Goal: Information Seeking & Learning: Learn about a topic

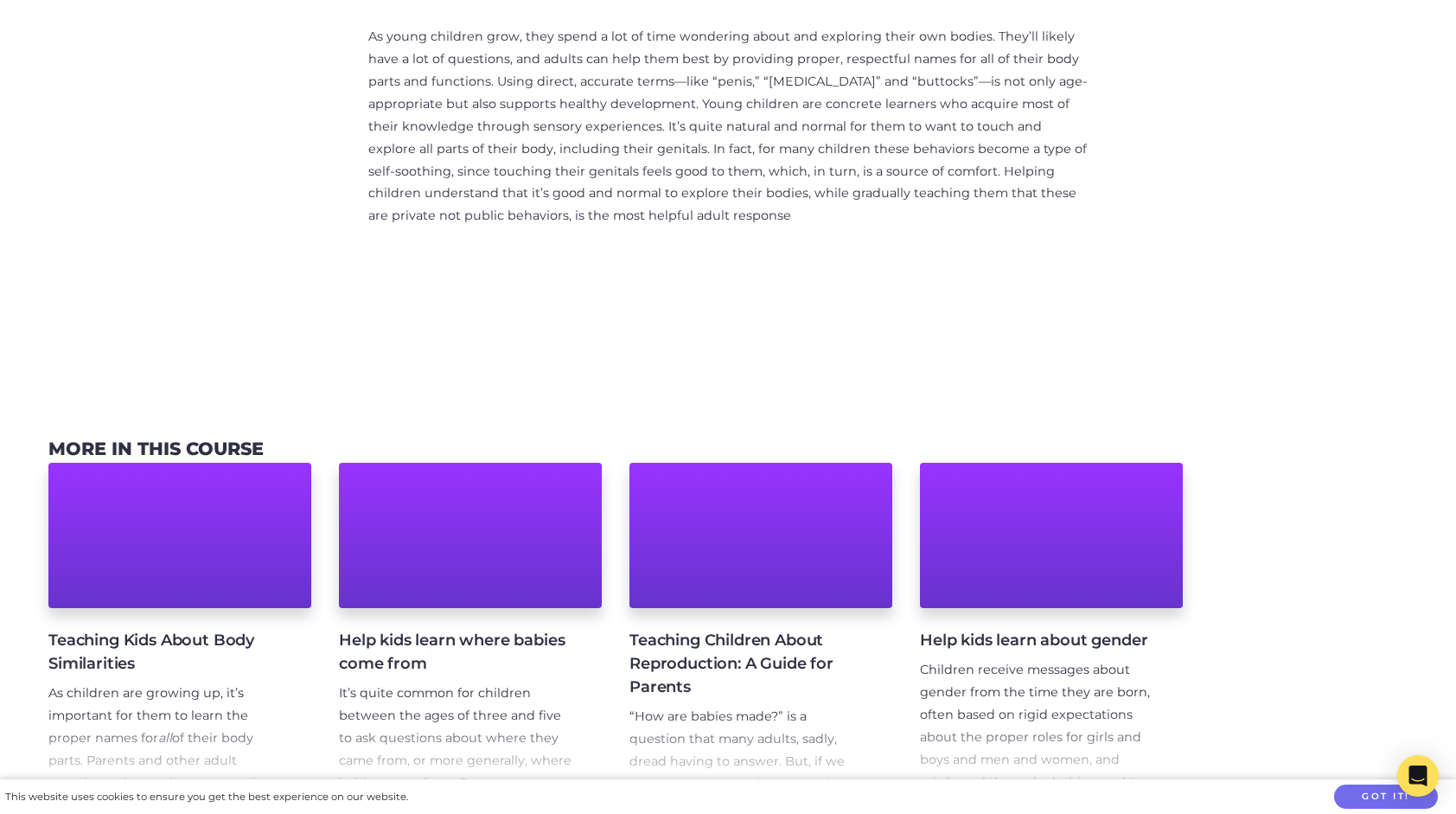
scroll to position [952, 0]
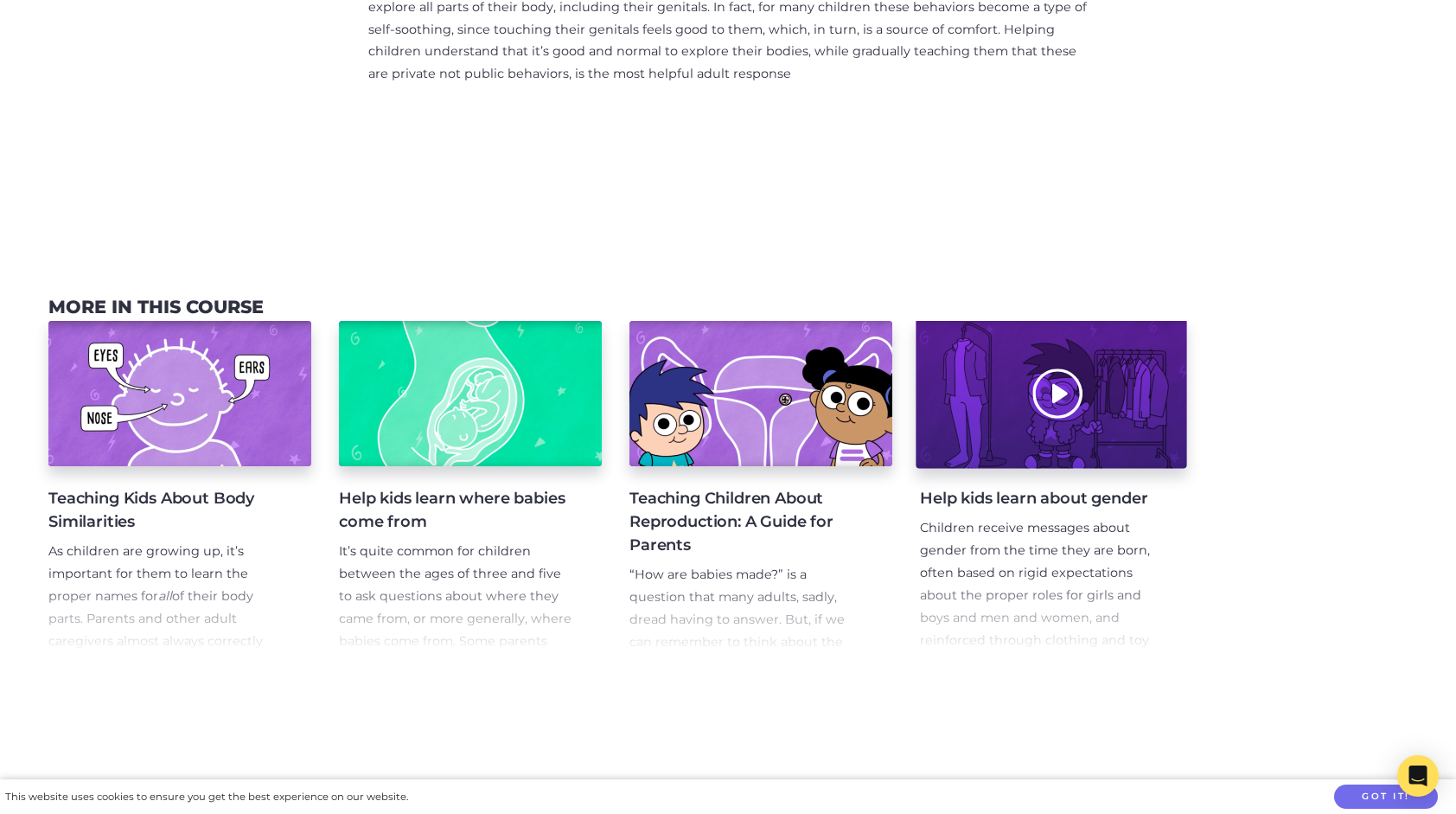
click at [1094, 388] on div at bounding box center [1050, 394] width 270 height 150
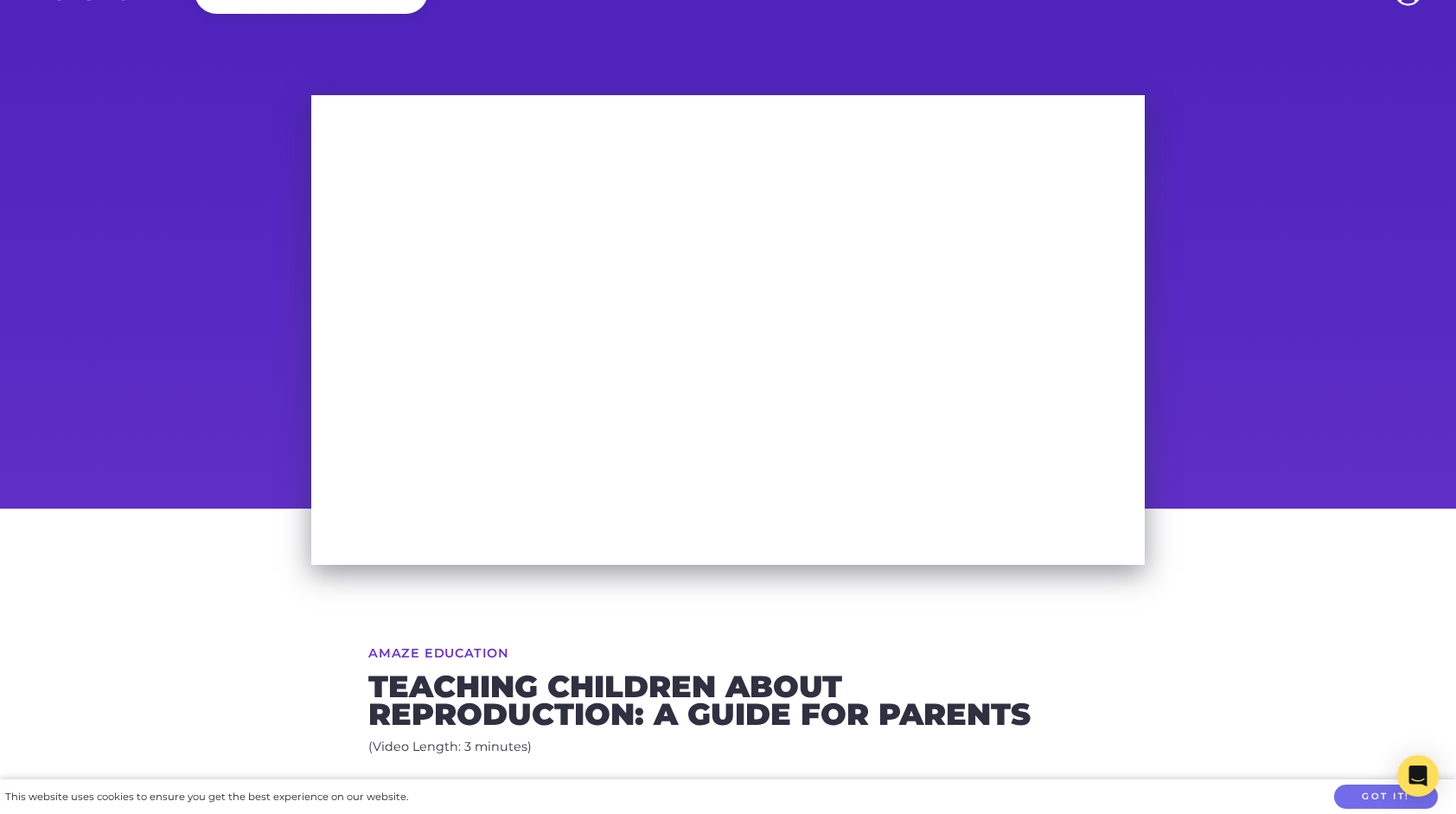
scroll to position [87, 0]
